Goal: Find specific page/section

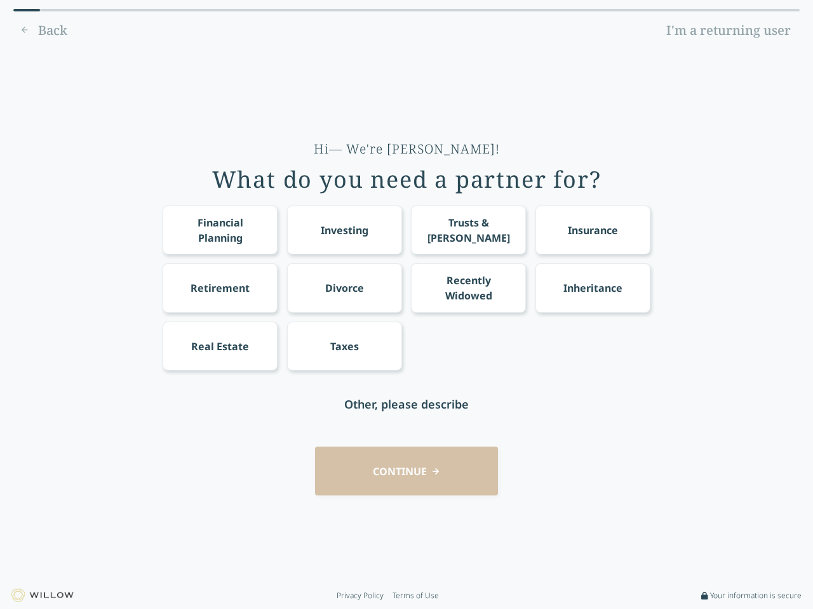
click at [406, 305] on div "Financial Planning Investing Trusts & [PERSON_NAME] Insurance Retirement Divorc…" at bounding box center [407, 288] width 488 height 165
click at [220, 230] on div "Financial Planning" at bounding box center [220, 230] width 91 height 30
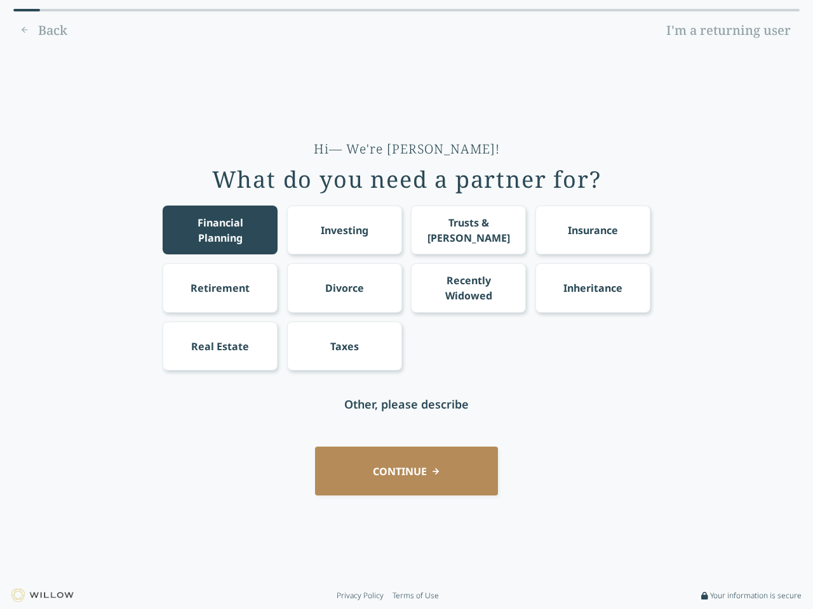
click at [344, 230] on div "Investing" at bounding box center [345, 230] width 48 height 15
click at [468, 230] on div "Trusts & [PERSON_NAME]" at bounding box center [468, 230] width 91 height 30
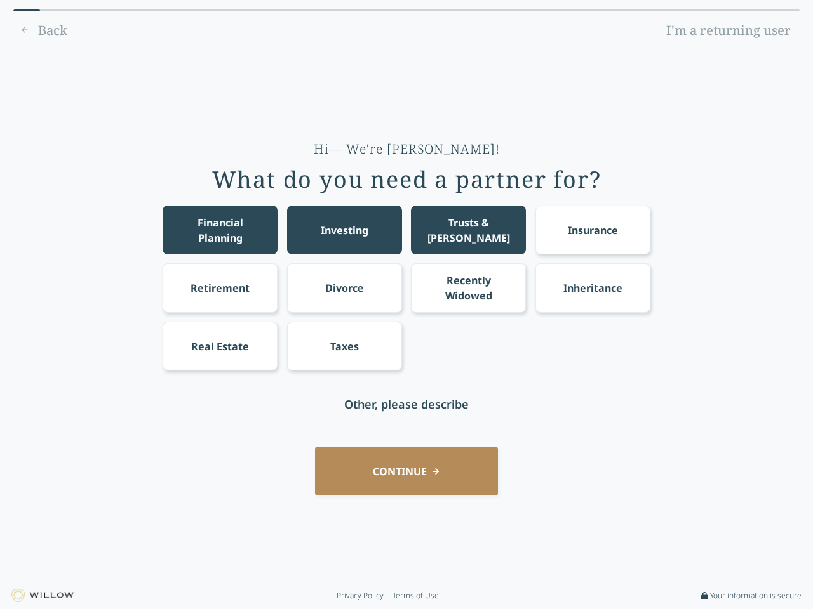
click at [592, 230] on div "Insurance" at bounding box center [593, 230] width 50 height 15
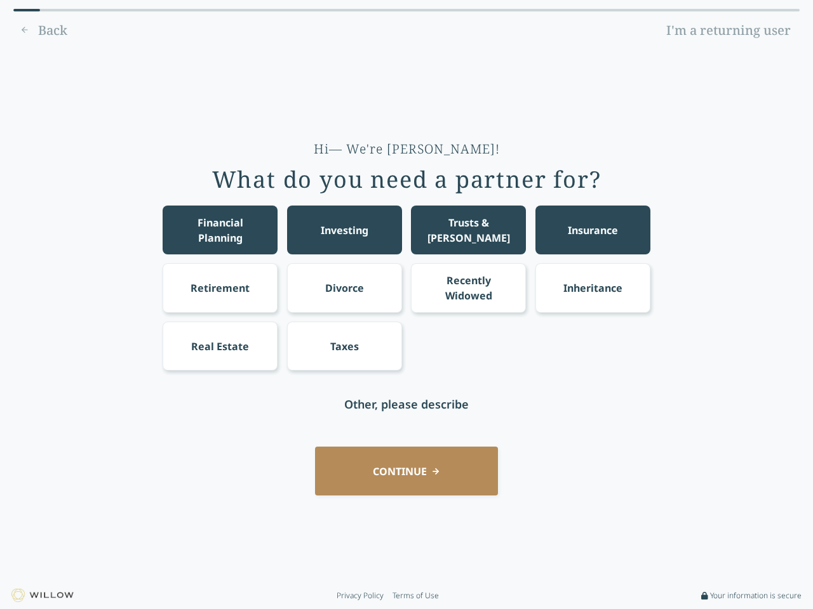
click at [220, 288] on div "Retirement" at bounding box center [219, 288] width 59 height 15
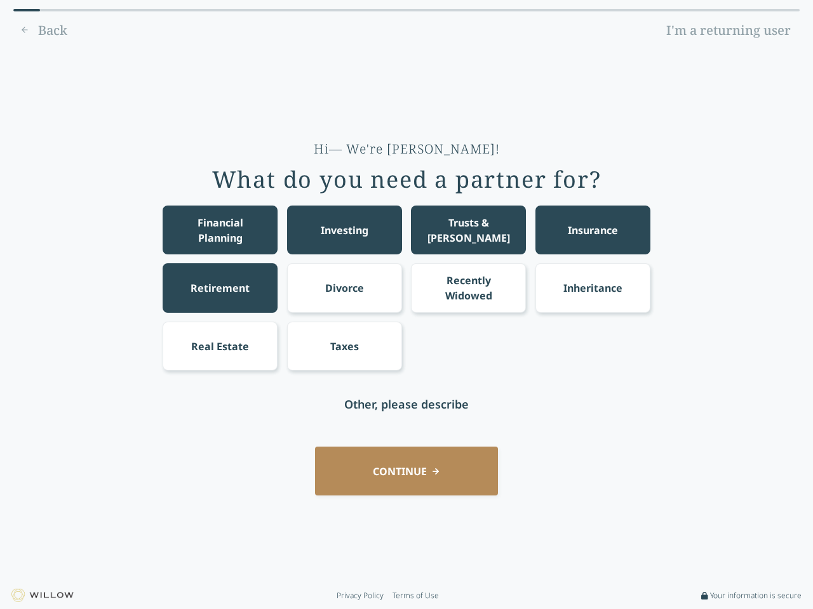
click at [344, 288] on div "Divorce" at bounding box center [344, 288] width 39 height 15
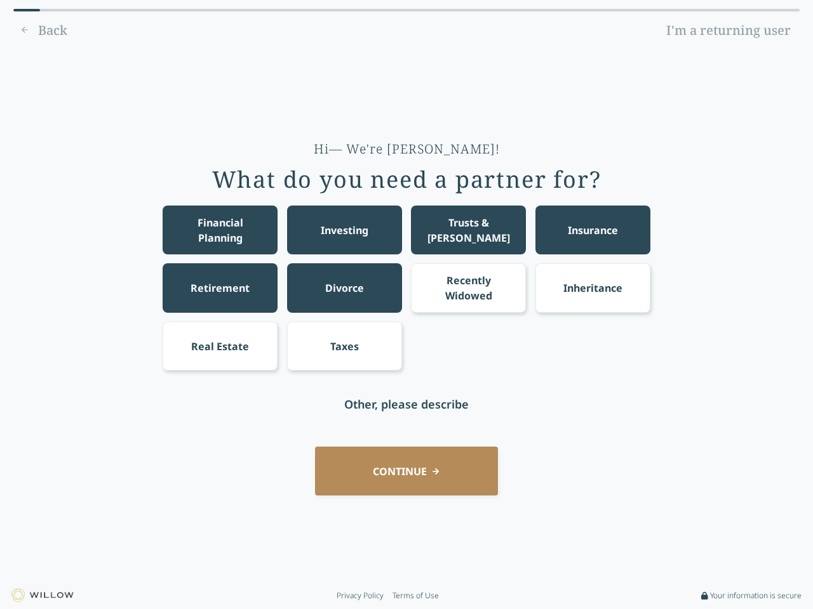
click at [468, 288] on div "Recently Widowed" at bounding box center [468, 288] width 91 height 30
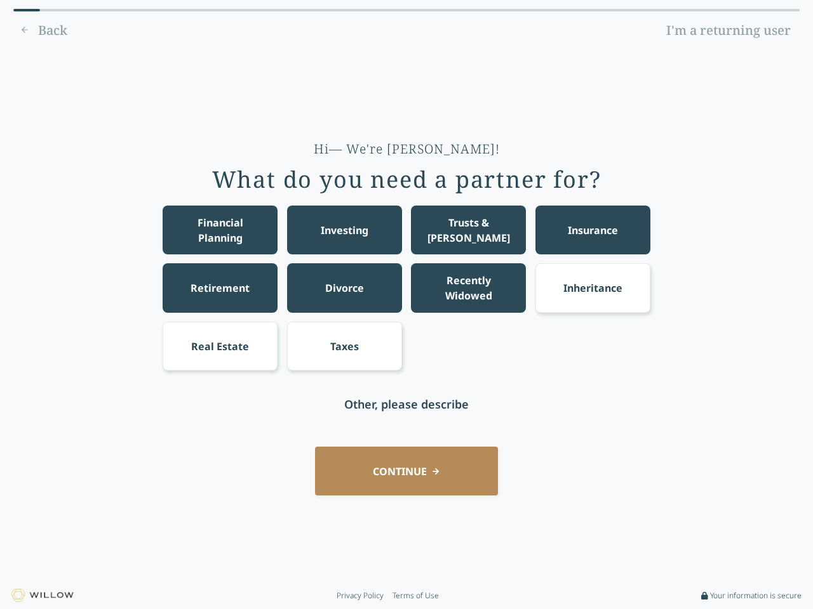
click at [592, 288] on div "Inheritance" at bounding box center [592, 288] width 59 height 15
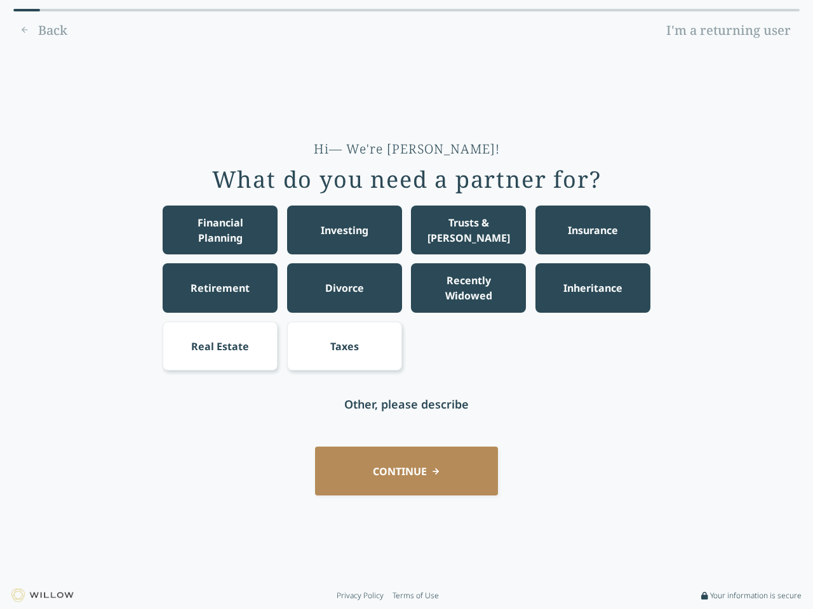
click at [220, 346] on div "Real Estate" at bounding box center [220, 346] width 58 height 15
